Goal: Transaction & Acquisition: Purchase product/service

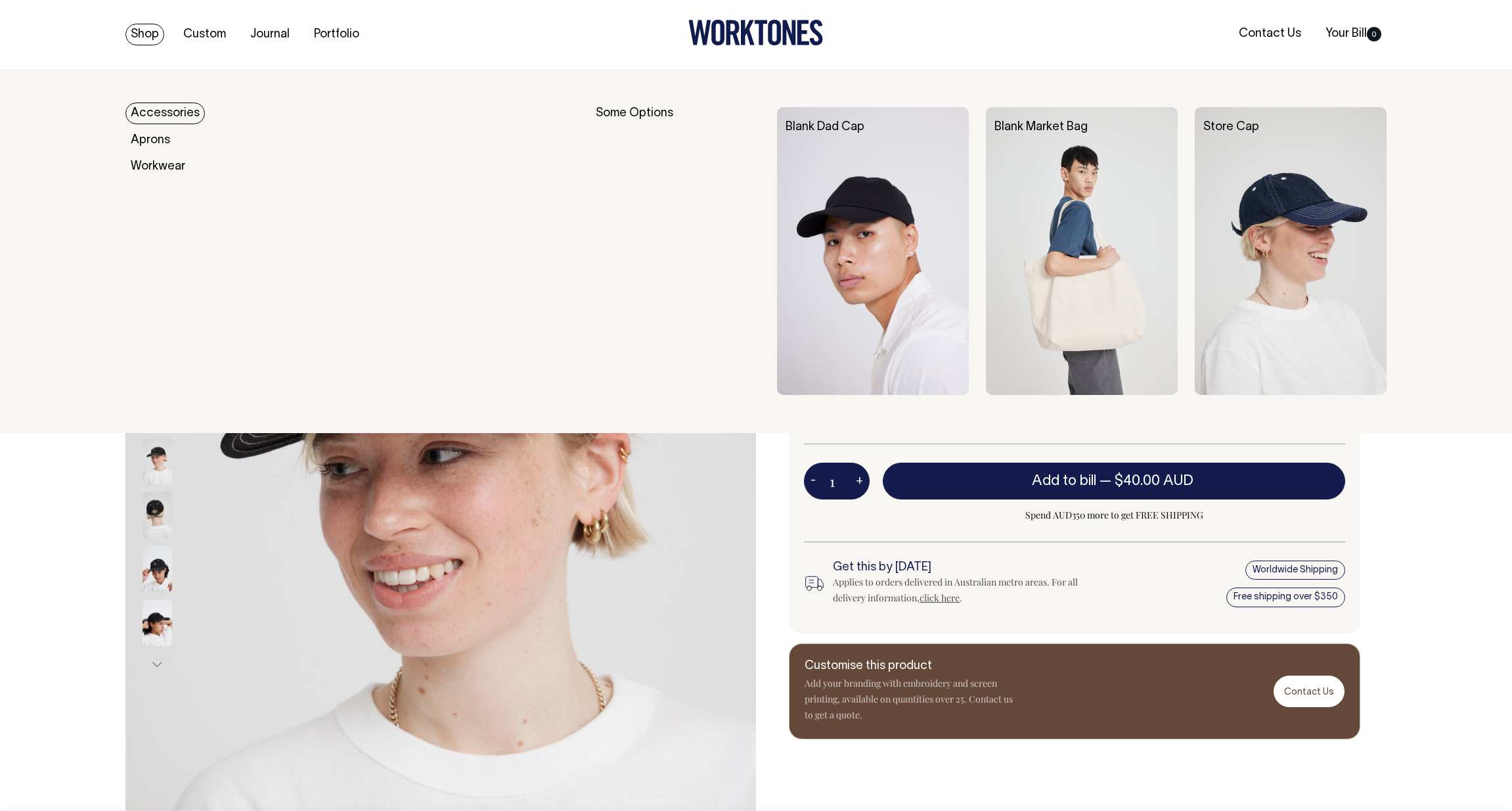
click at [1284, 237] on img at bounding box center [1290, 250] width 192 height 288
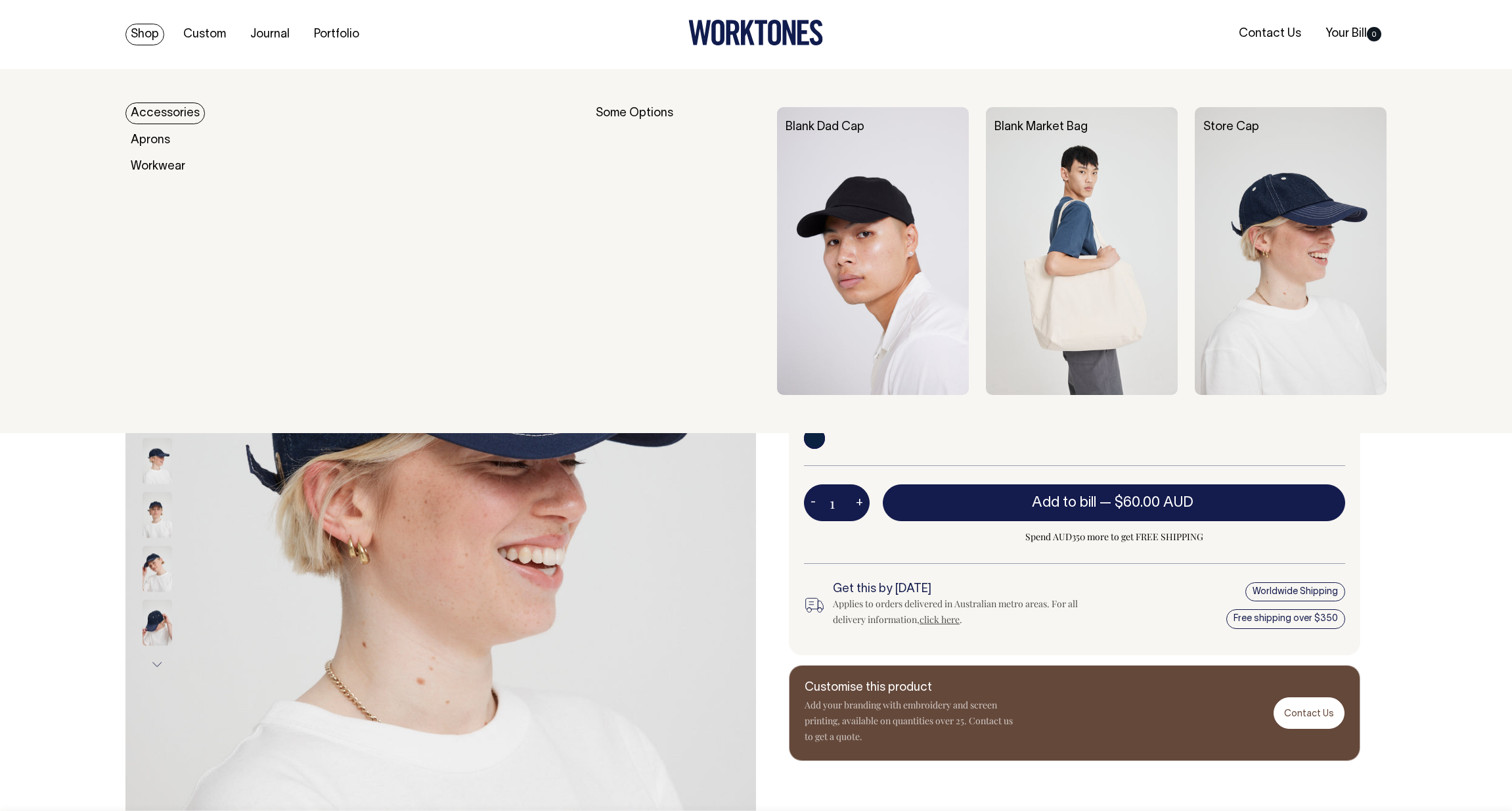
click at [906, 282] on img at bounding box center [873, 250] width 192 height 288
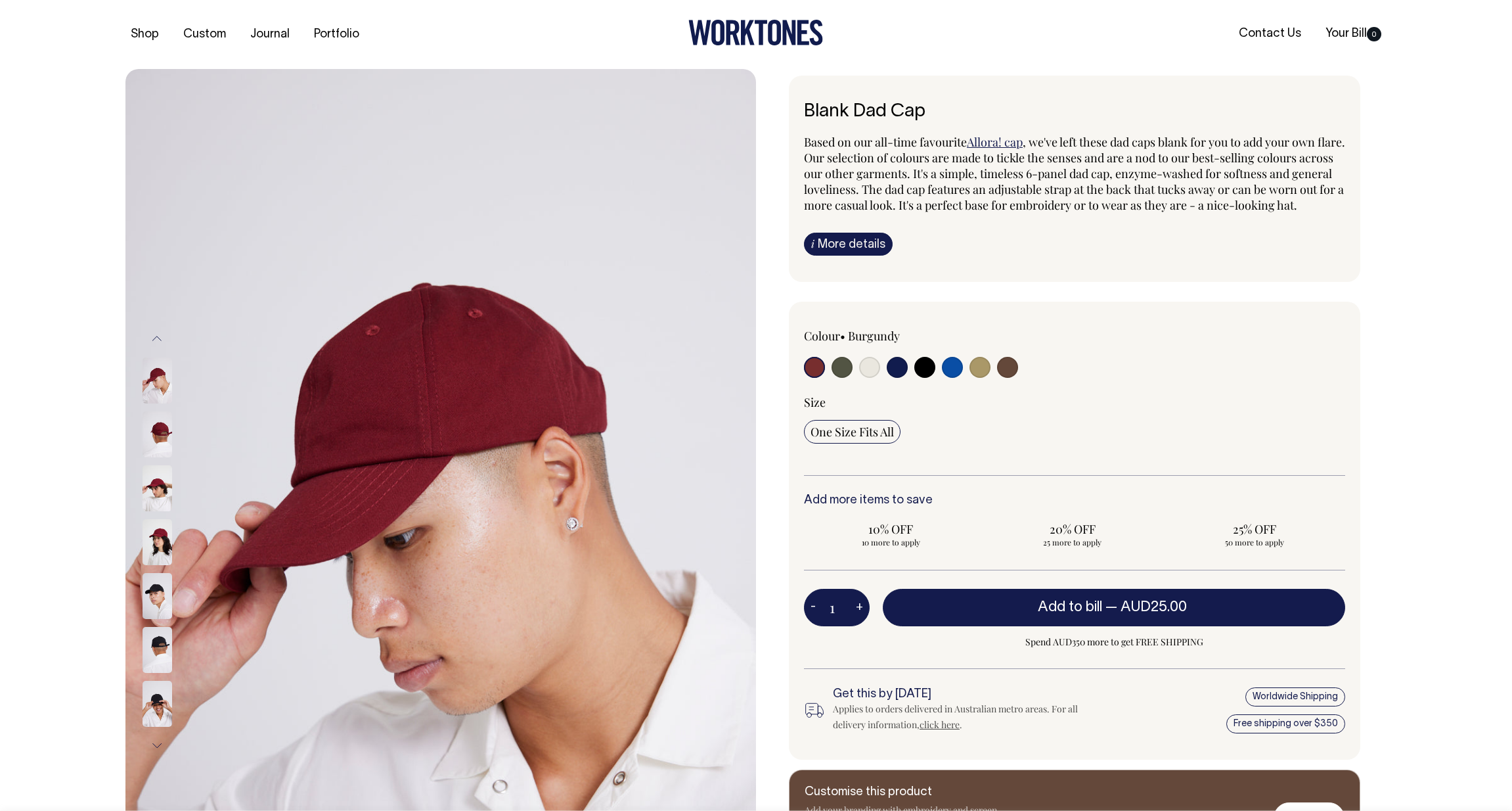
click at [921, 378] on input "radio" at bounding box center [925, 367] width 21 height 21
radio input "true"
select select "Black"
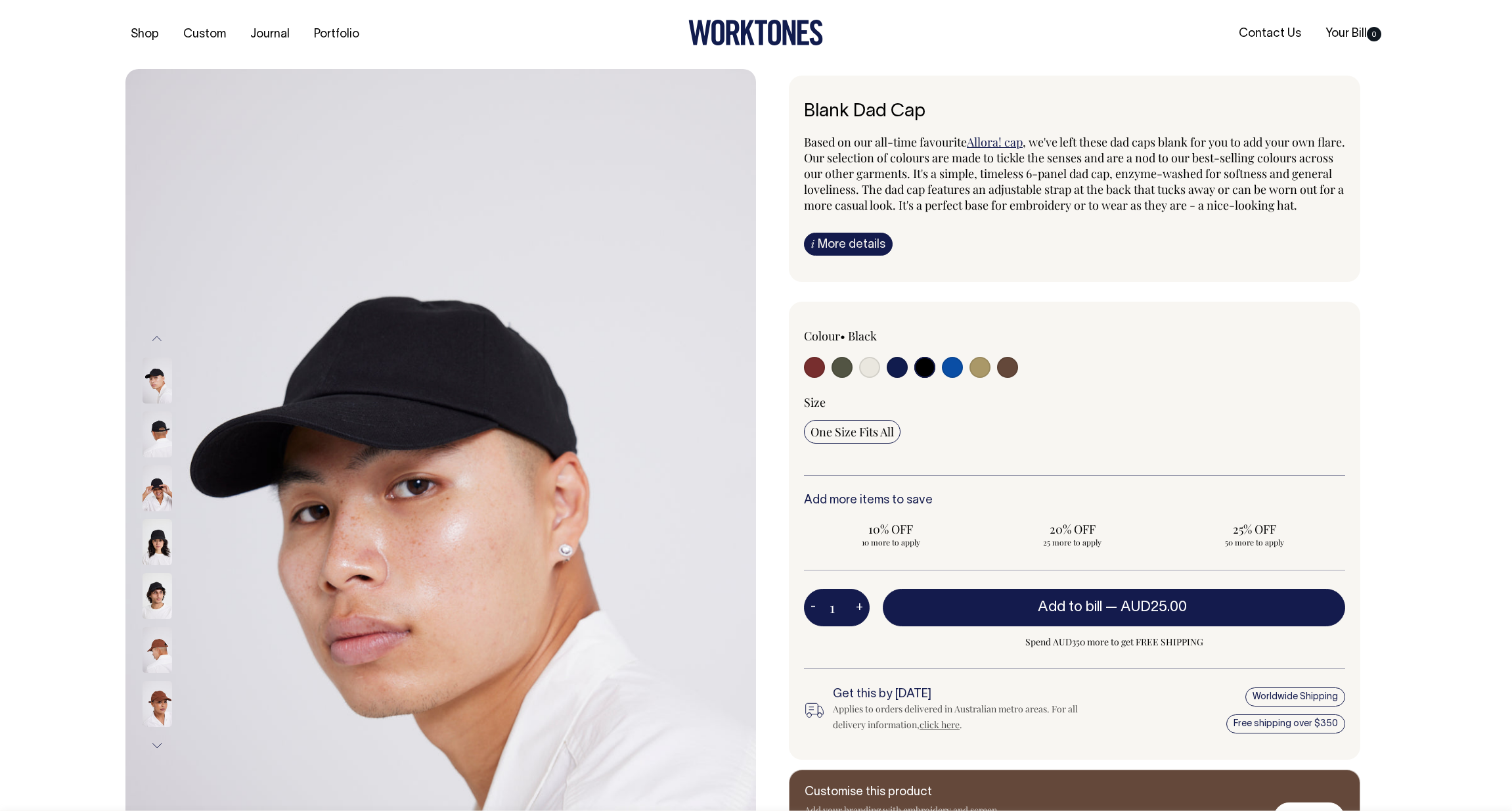
click at [155, 486] on img at bounding box center [158, 488] width 30 height 46
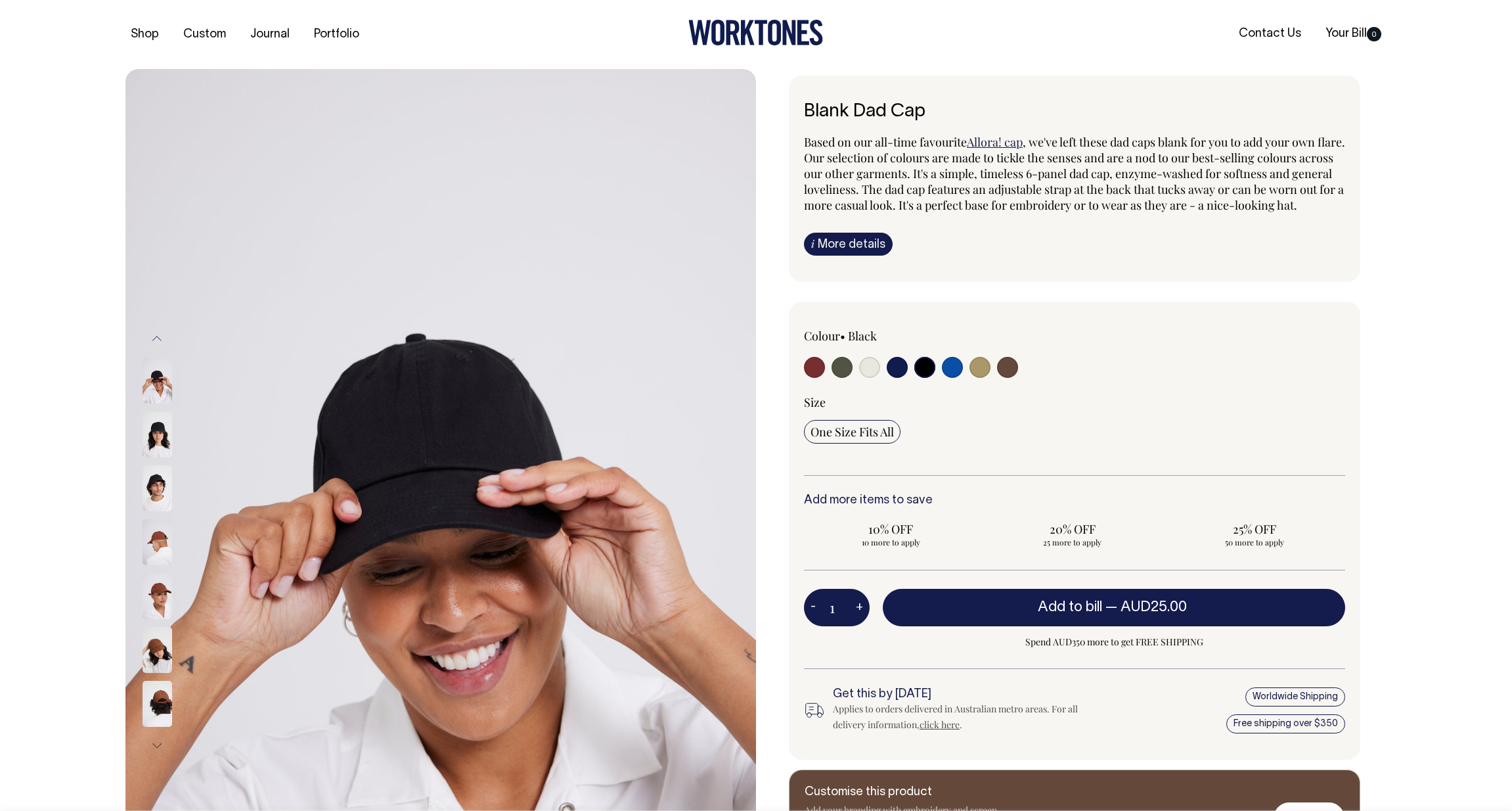
click at [156, 549] on img at bounding box center [158, 542] width 30 height 46
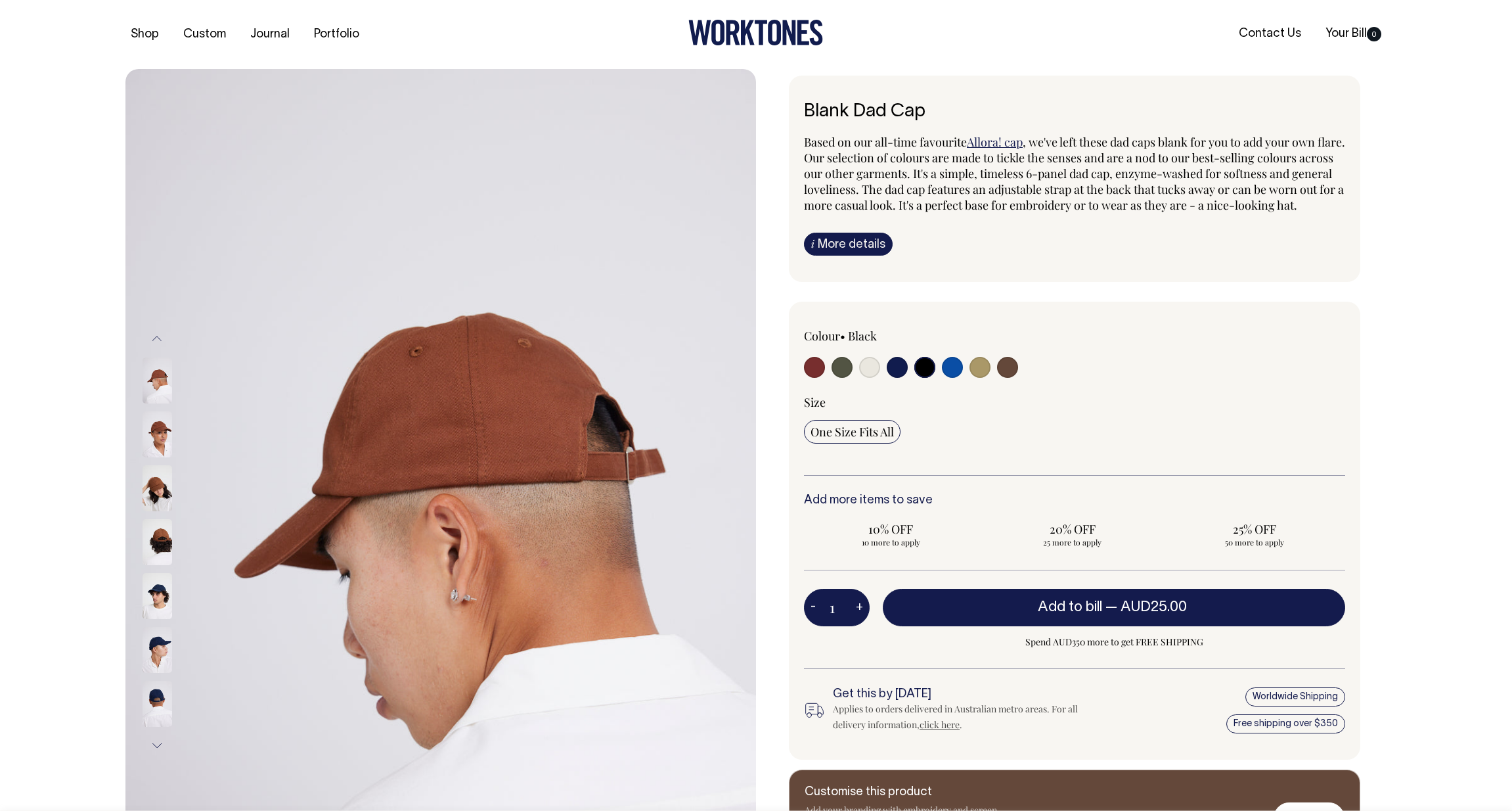
click at [161, 658] on img at bounding box center [158, 650] width 30 height 46
click at [167, 439] on img at bounding box center [158, 435] width 30 height 46
click at [157, 444] on img at bounding box center [158, 435] width 30 height 46
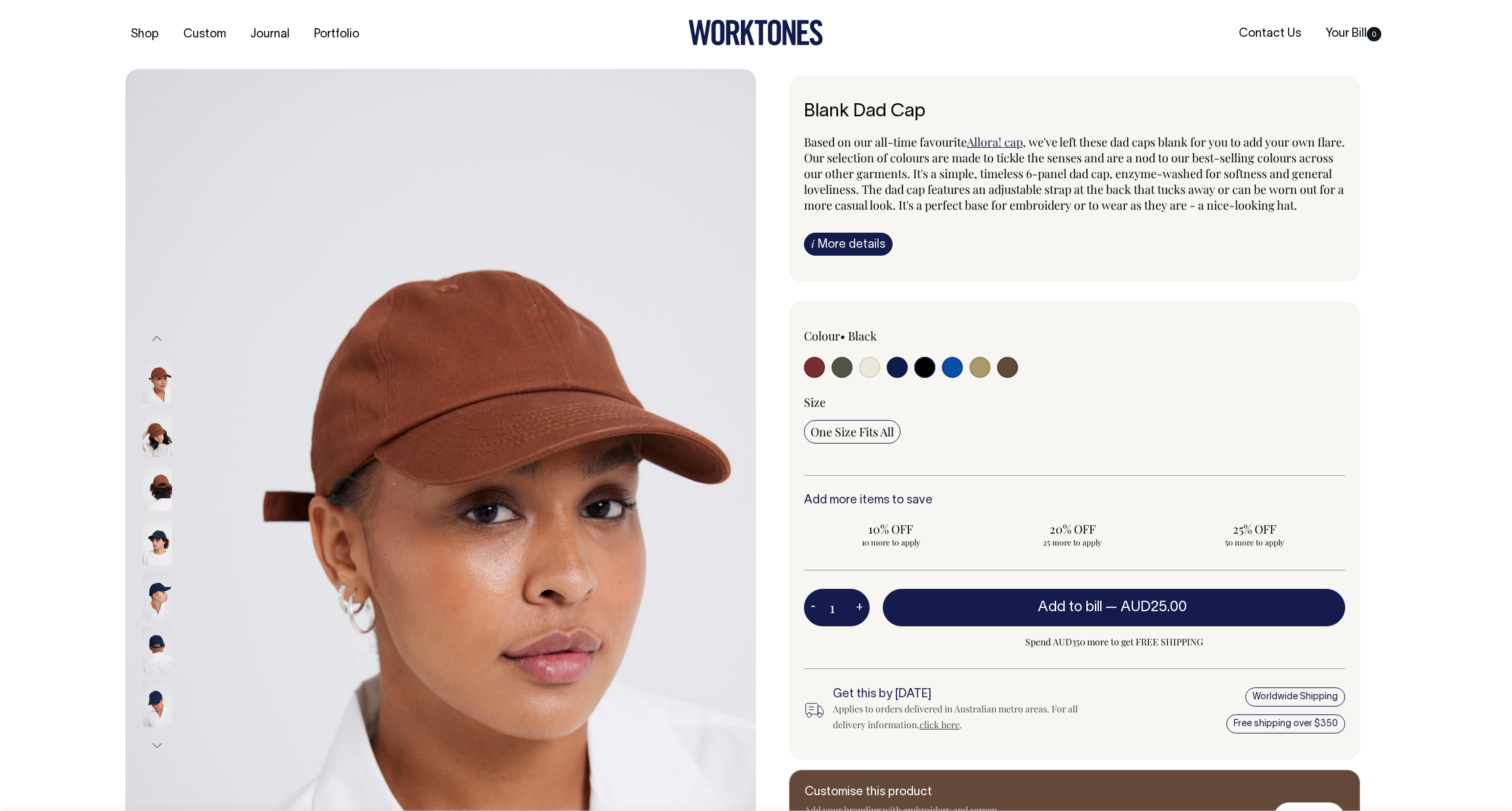
click at [159, 584] on img at bounding box center [158, 596] width 30 height 46
